Goal: Find specific page/section: Find specific page/section

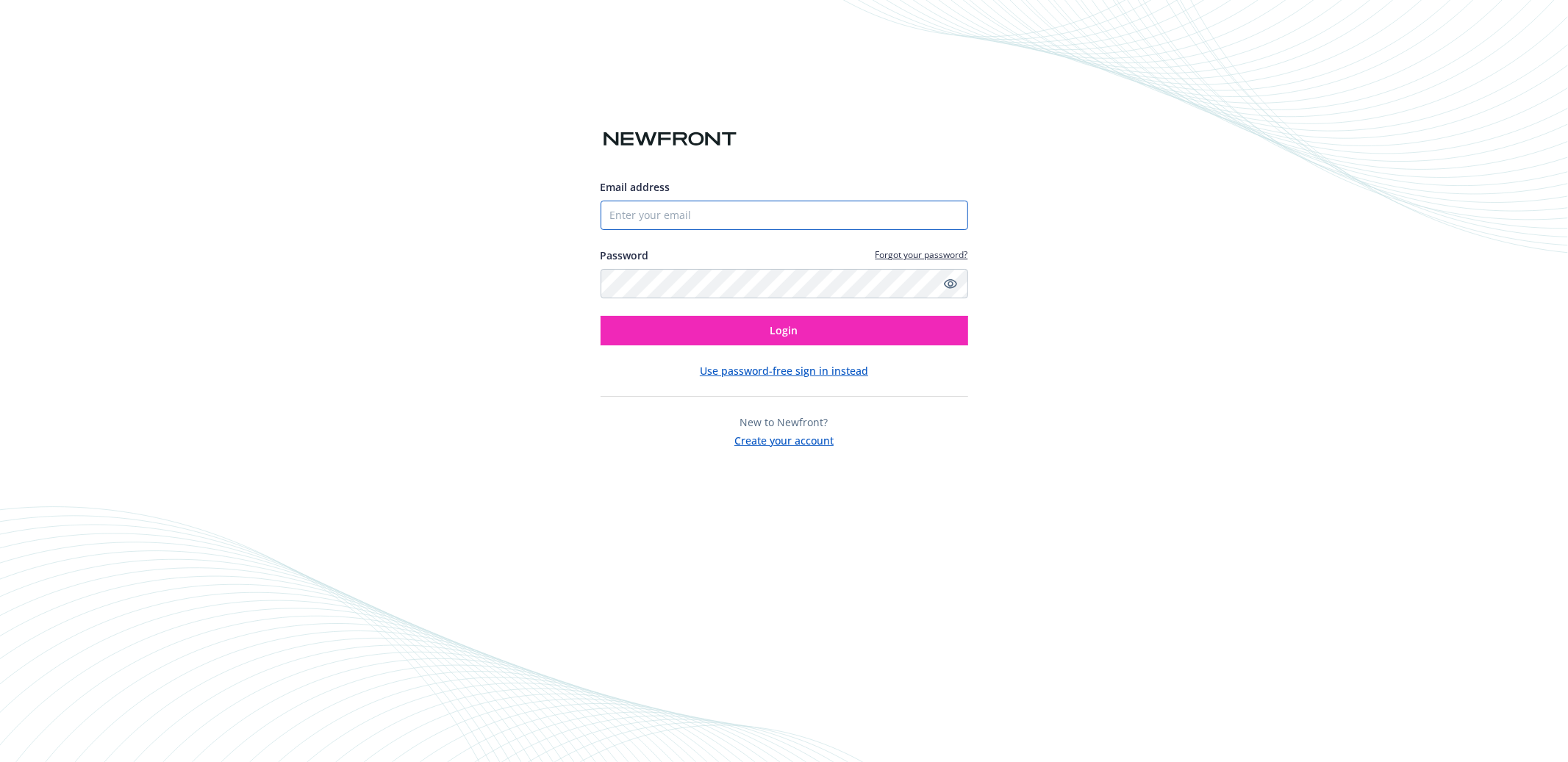
click at [678, 210] on input "Email address" at bounding box center [784, 215] width 367 height 29
type input "[PERSON_NAME][EMAIL_ADDRESS][DOMAIN_NAME]"
click at [697, 327] on button "Login" at bounding box center [784, 330] width 367 height 29
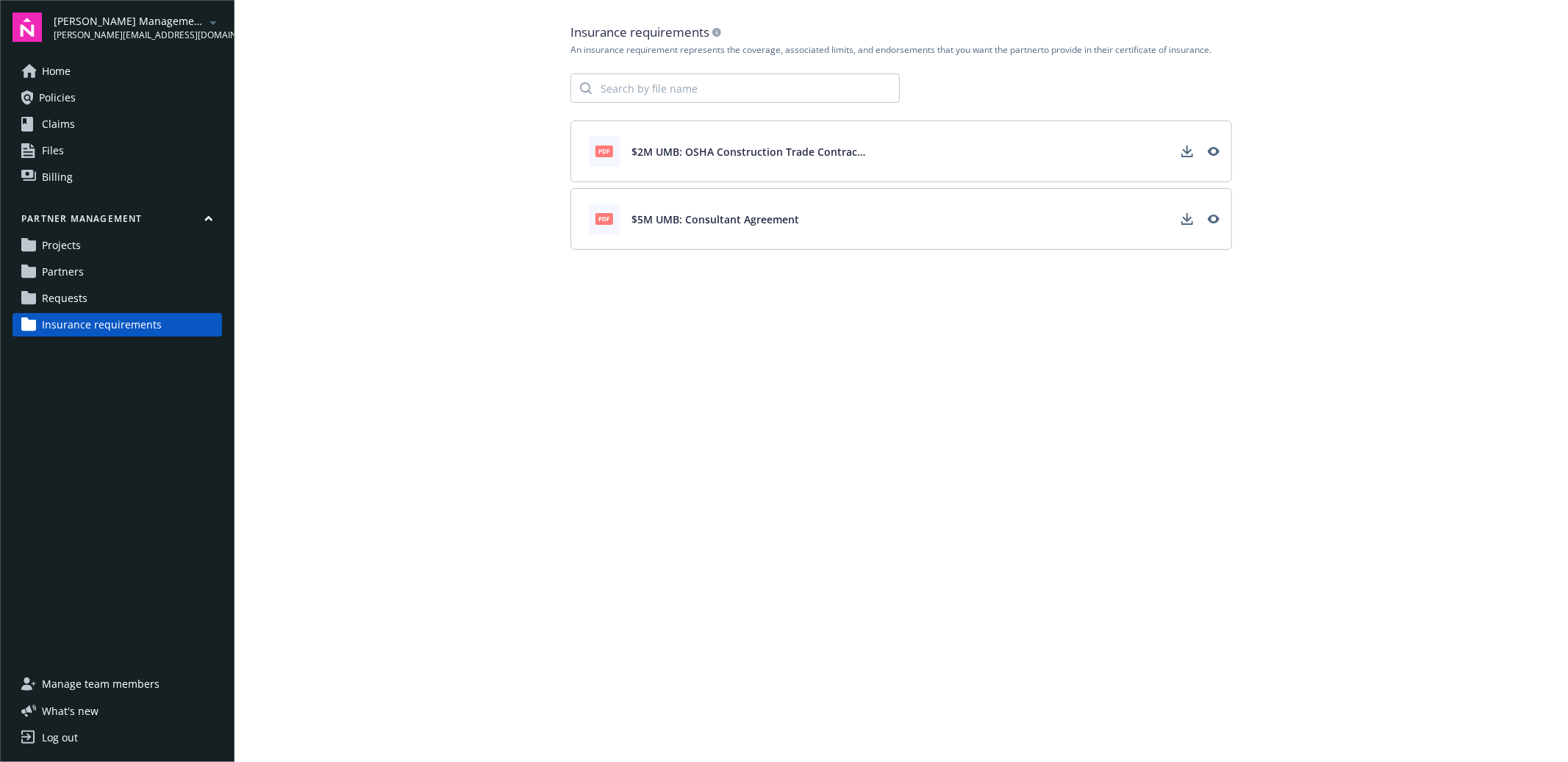
click at [112, 259] on div "Partner management Projects Partners Requests Insurance requirements" at bounding box center [117, 274] width 209 height 124
click at [112, 252] on link "Projects" at bounding box center [117, 246] width 209 height 23
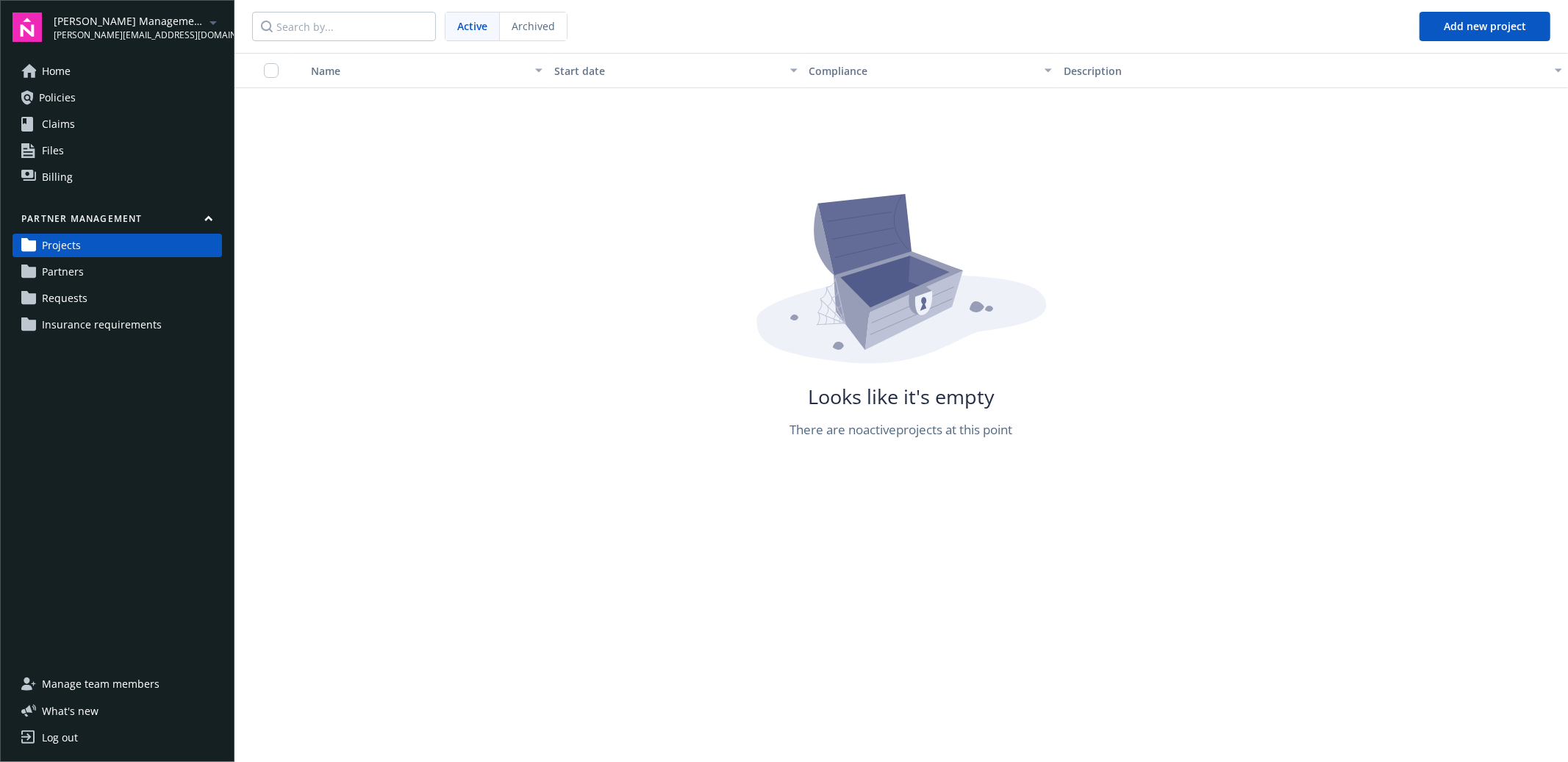
click at [199, 22] on span "[PERSON_NAME] Management Company" at bounding box center [128, 21] width 151 height 16
click at [139, 99] on span "Staub-Eckert Construction" at bounding box center [136, 87] width 152 height 30
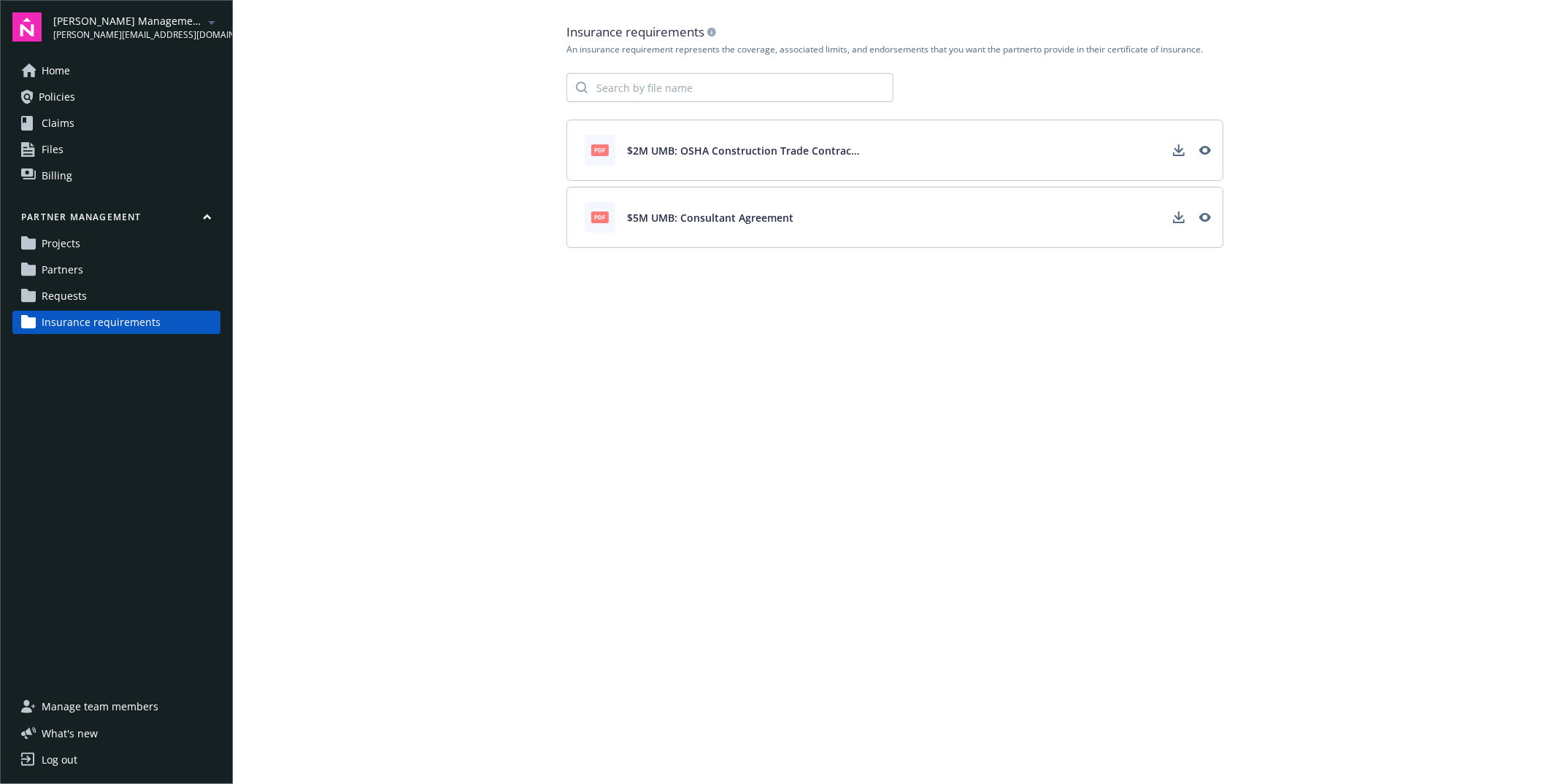
click at [53, 268] on span "Partners" at bounding box center [62, 270] width 41 height 23
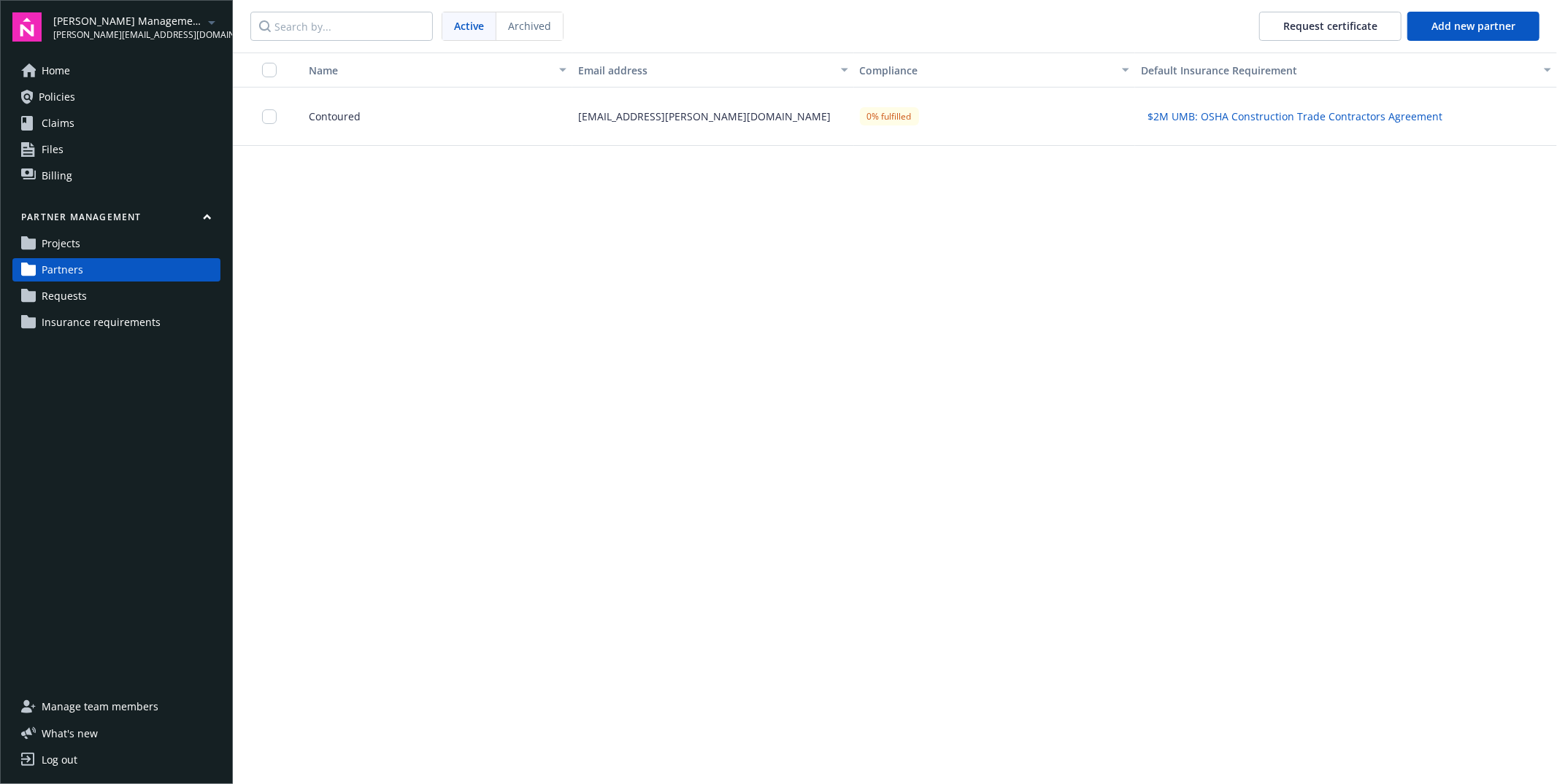
click at [52, 244] on span "Projects" at bounding box center [60, 244] width 39 height 23
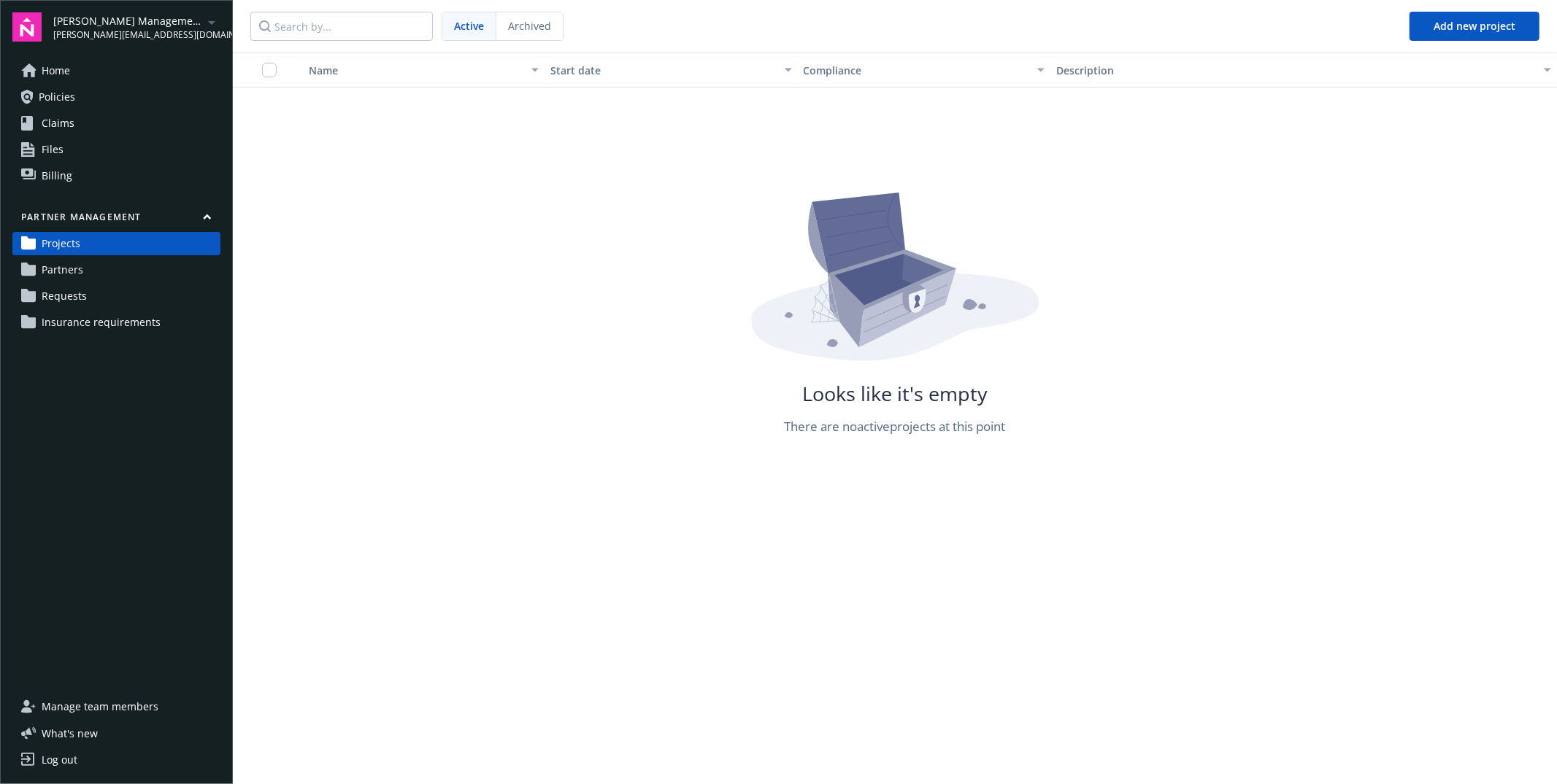
click at [53, 292] on span "Requests" at bounding box center [64, 296] width 46 height 23
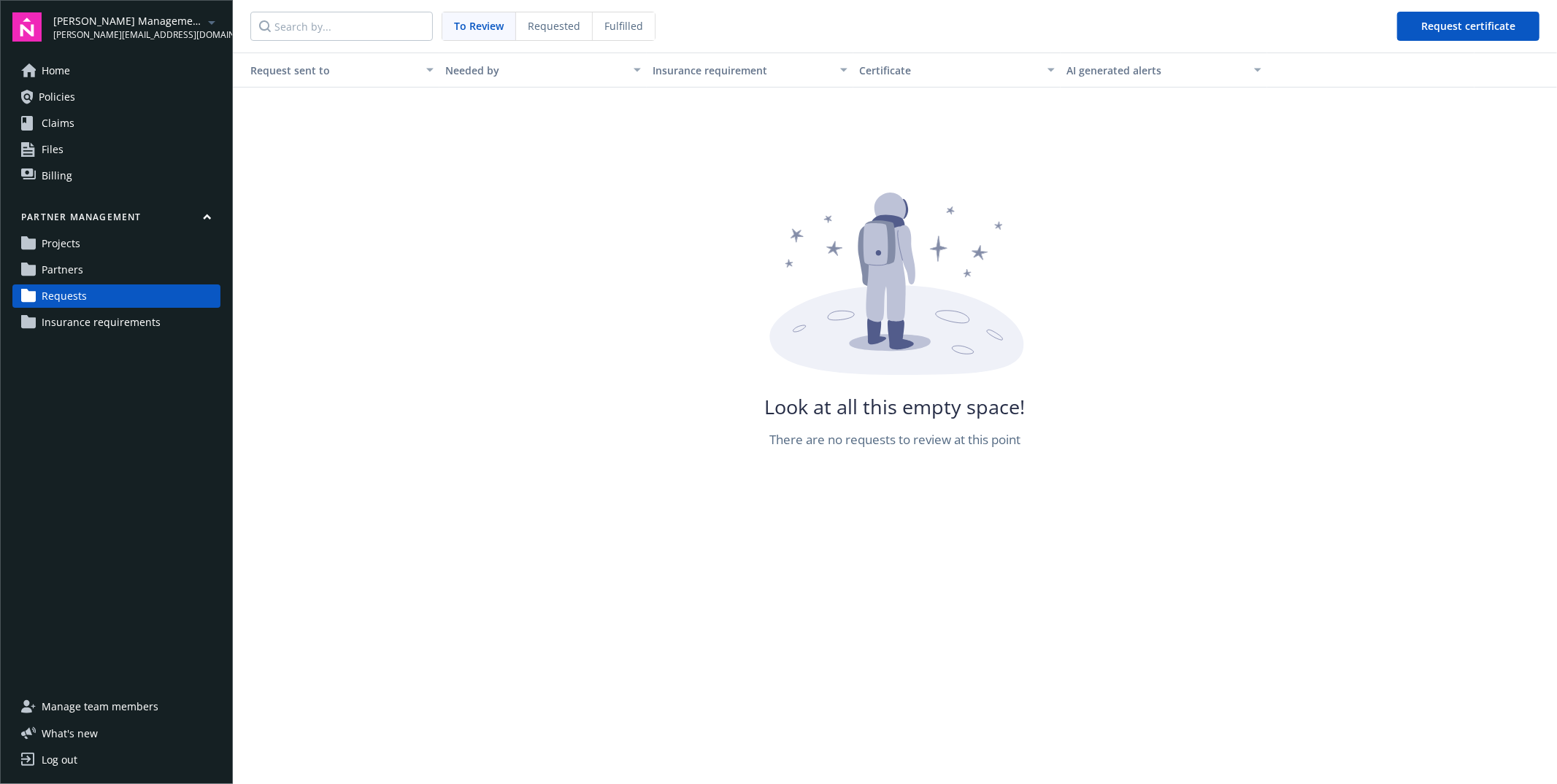
click at [160, 19] on span "[PERSON_NAME] Management Company" at bounding box center [127, 21] width 150 height 16
click at [114, 114] on span "TestingAaron" at bounding box center [135, 117] width 151 height 30
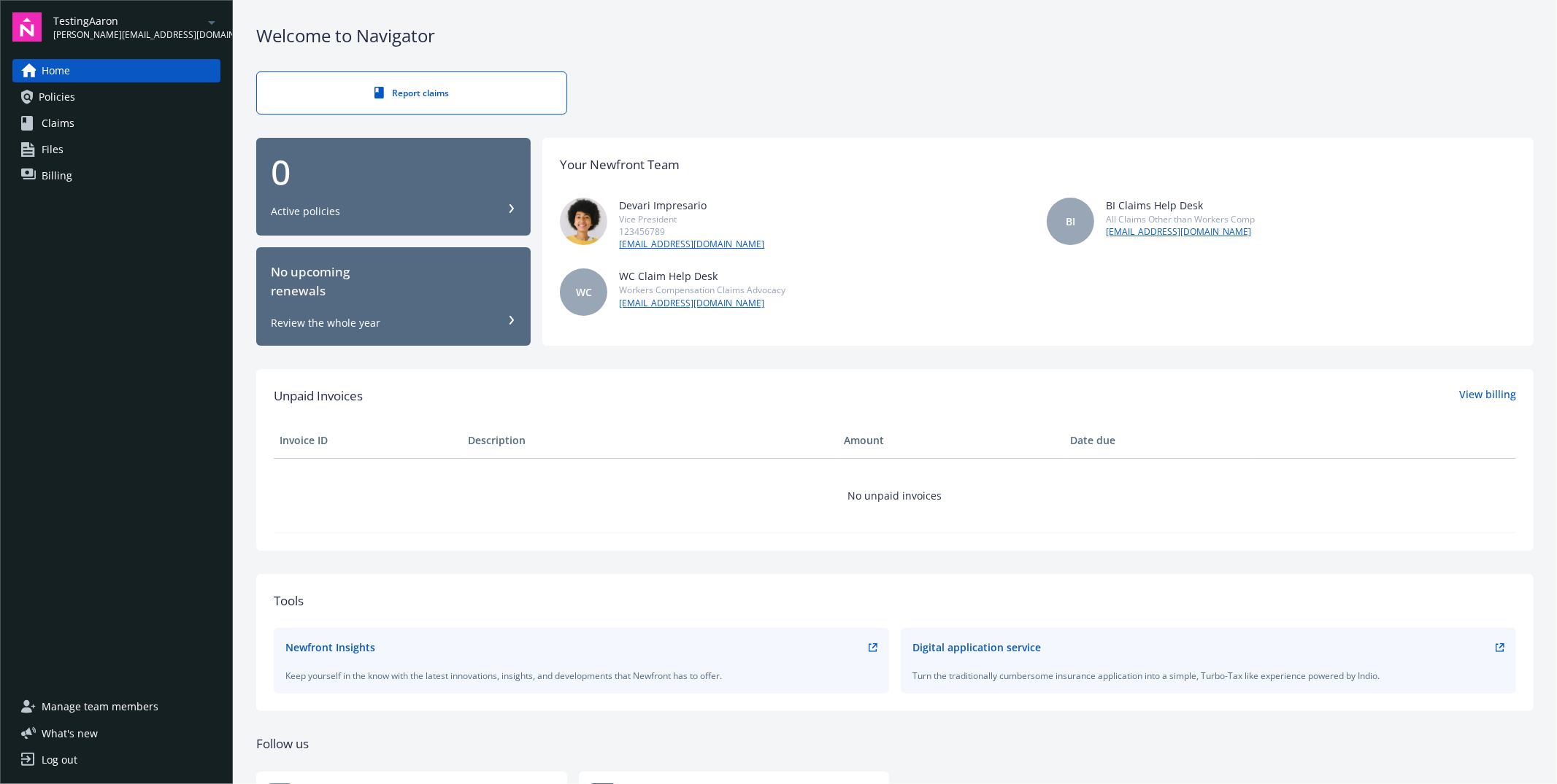
click at [89, 32] on span "[PERSON_NAME][EMAIL_ADDRESS][DOMAIN_NAME]" at bounding box center [127, 35] width 150 height 13
click at [108, 92] on span "Staub-Eckert Construction" at bounding box center [135, 87] width 151 height 30
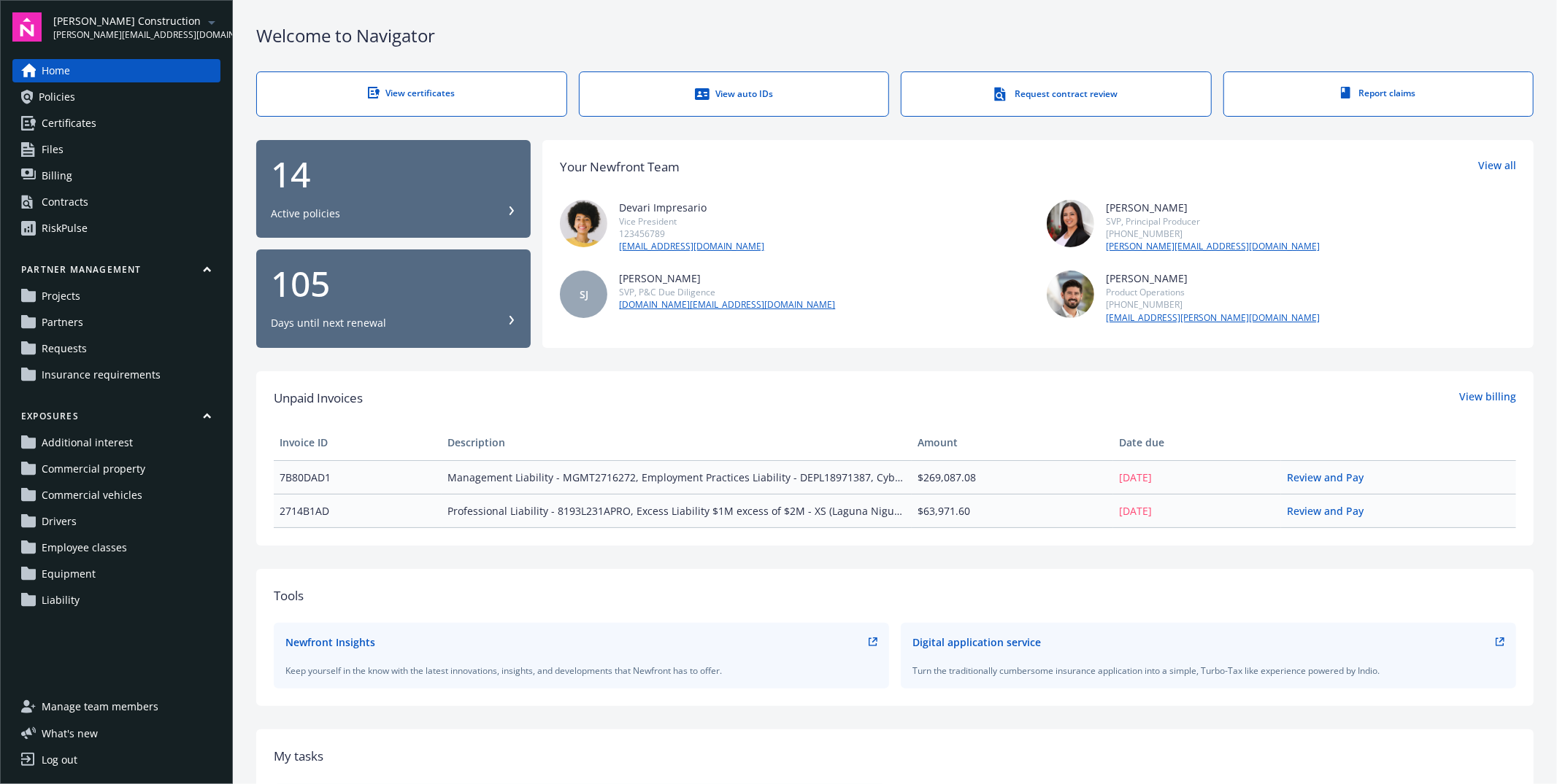
click at [125, 22] on span "Staub-Eckert Construction" at bounding box center [127, 21] width 150 height 16
click at [113, 146] on span "Way Super Cool Company" at bounding box center [135, 147] width 151 height 30
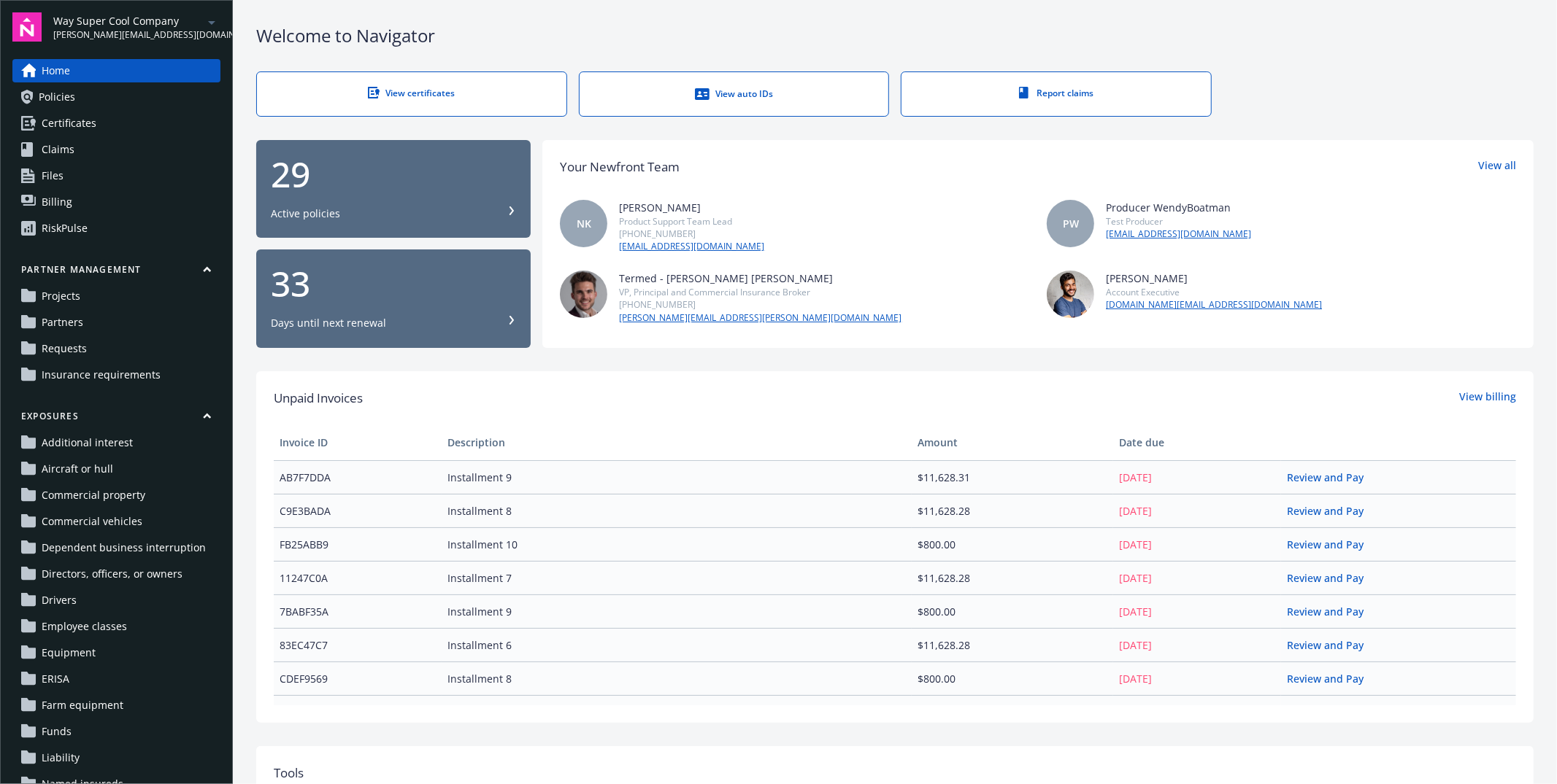
click at [65, 369] on span "Insurance requirements" at bounding box center [101, 375] width 119 height 23
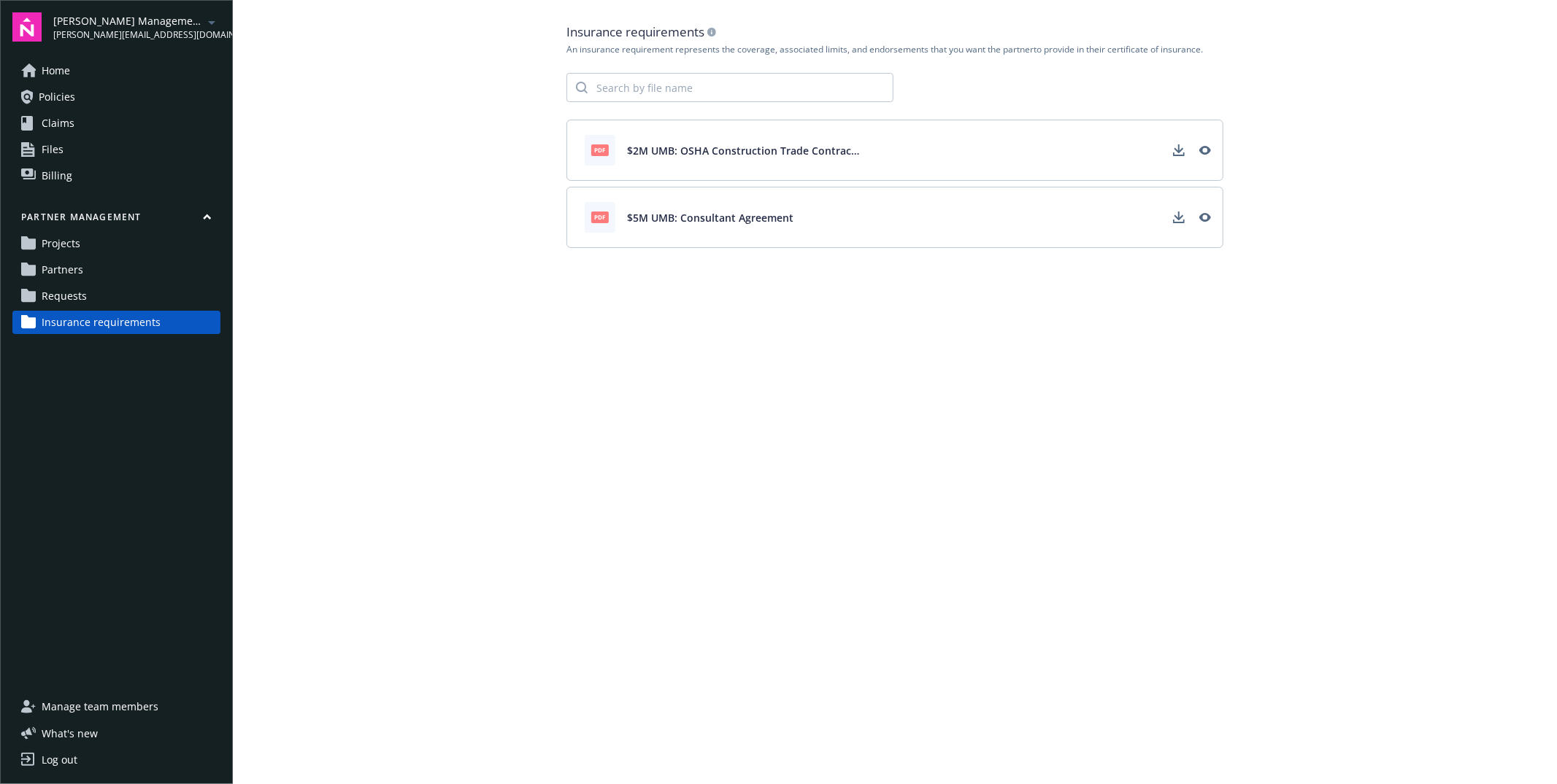
click at [102, 251] on link "Projects" at bounding box center [116, 244] width 208 height 23
